Goal: Task Accomplishment & Management: Complete application form

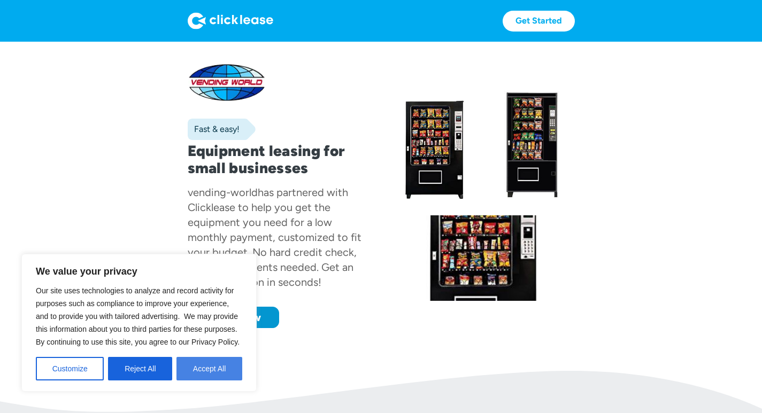
click at [190, 361] on button "Accept All" at bounding box center [209, 369] width 66 height 24
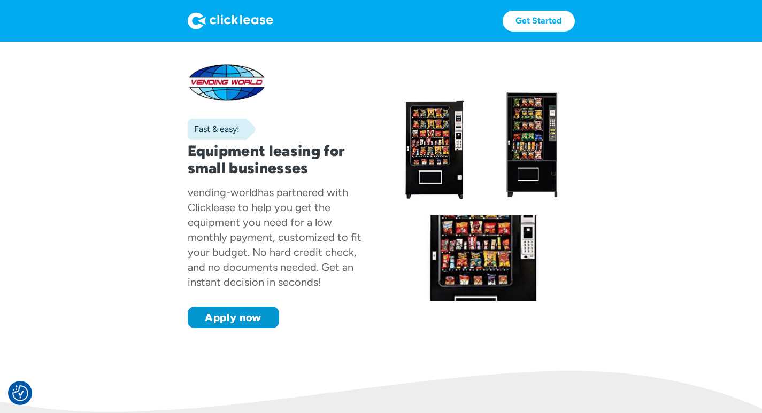
click at [188, 16] on img at bounding box center [231, 20] width 86 height 17
click at [188, 328] on link "Apply now" at bounding box center [233, 317] width 91 height 21
